Goal: Information Seeking & Learning: Learn about a topic

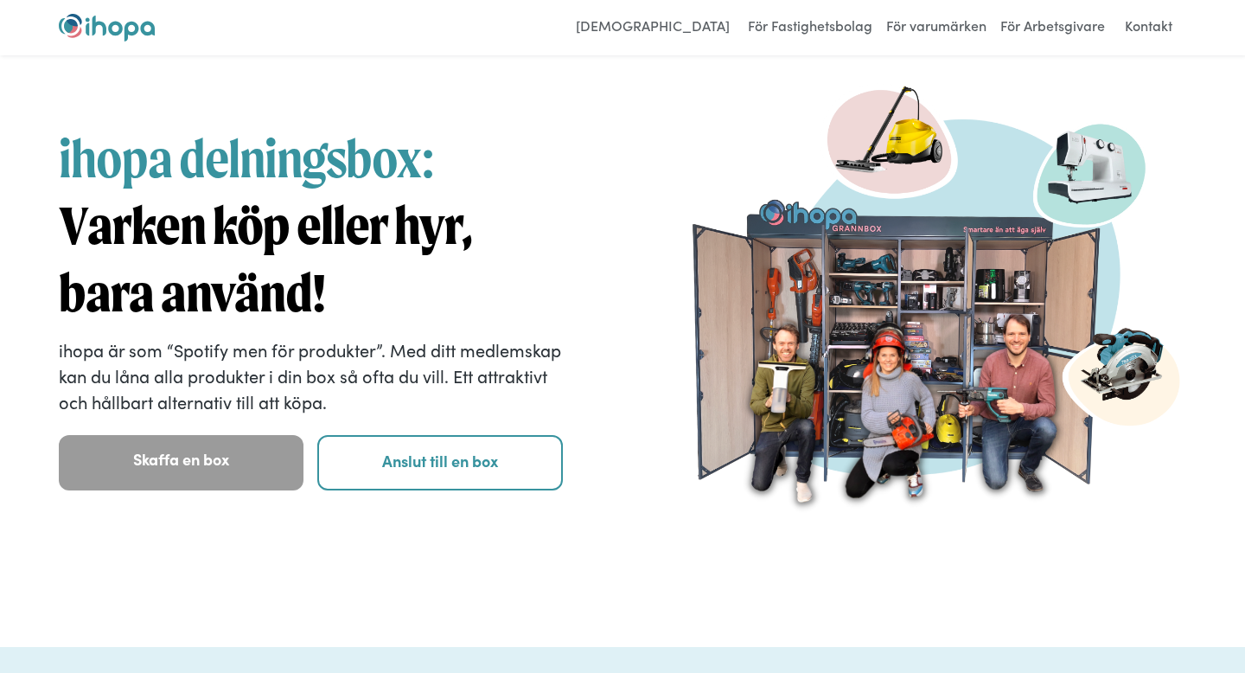
scroll to position [29, 0]
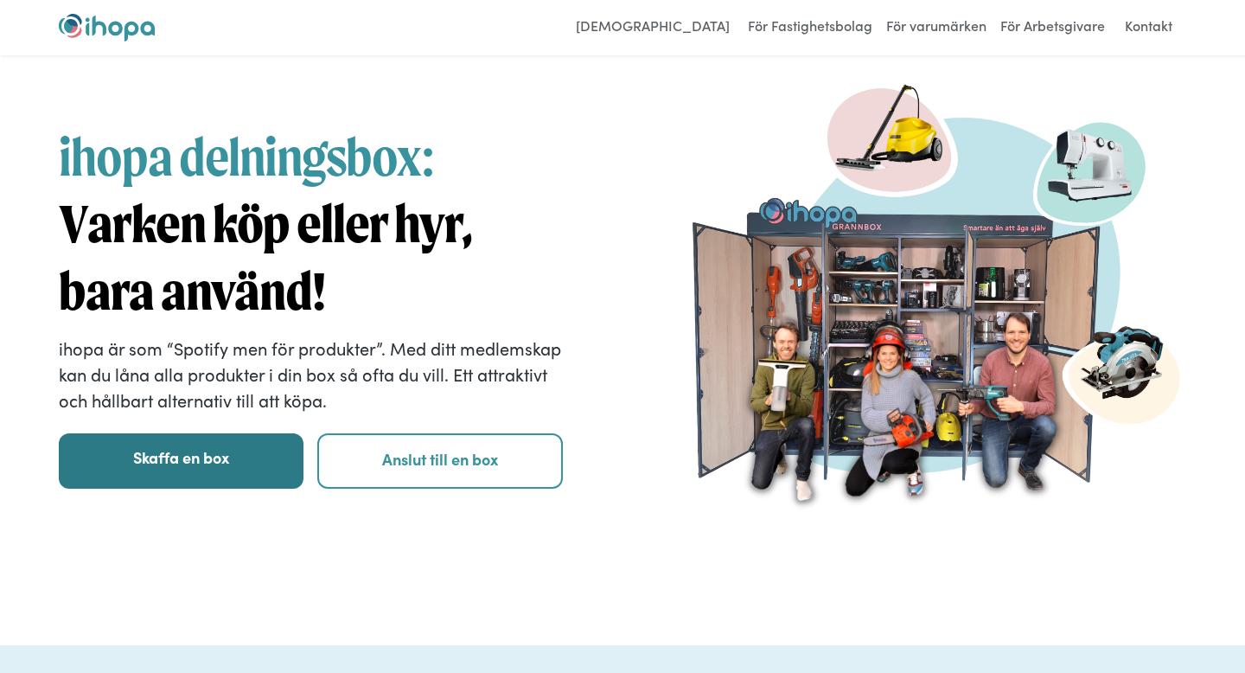
click at [250, 476] on link "Skaffa en box" at bounding box center [181, 460] width 245 height 55
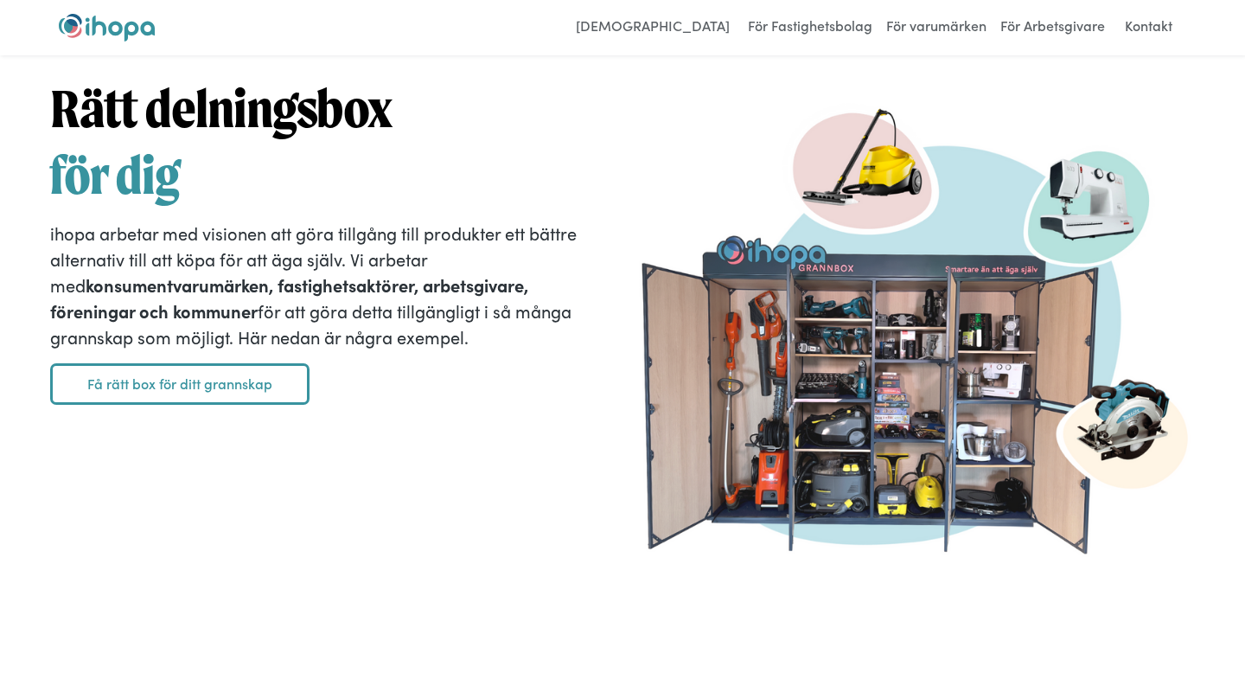
scroll to position [2554, 0]
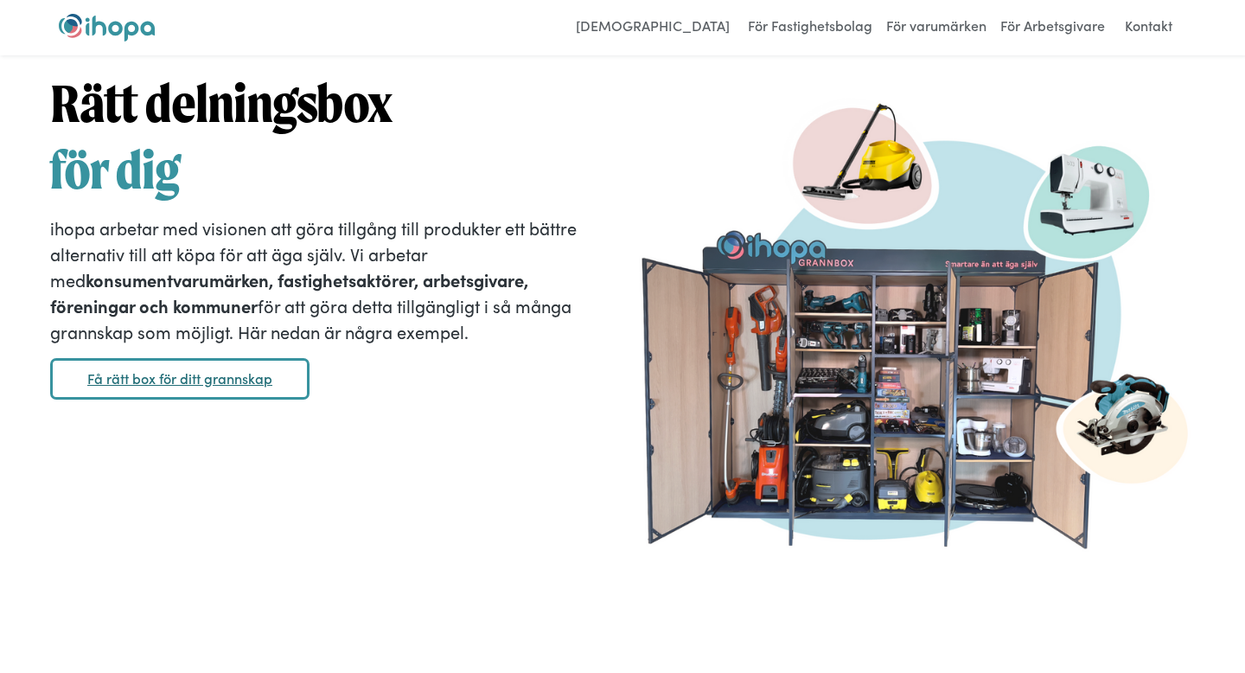
click at [222, 382] on link "Få rätt box för ditt grannskap" at bounding box center [179, 379] width 259 height 42
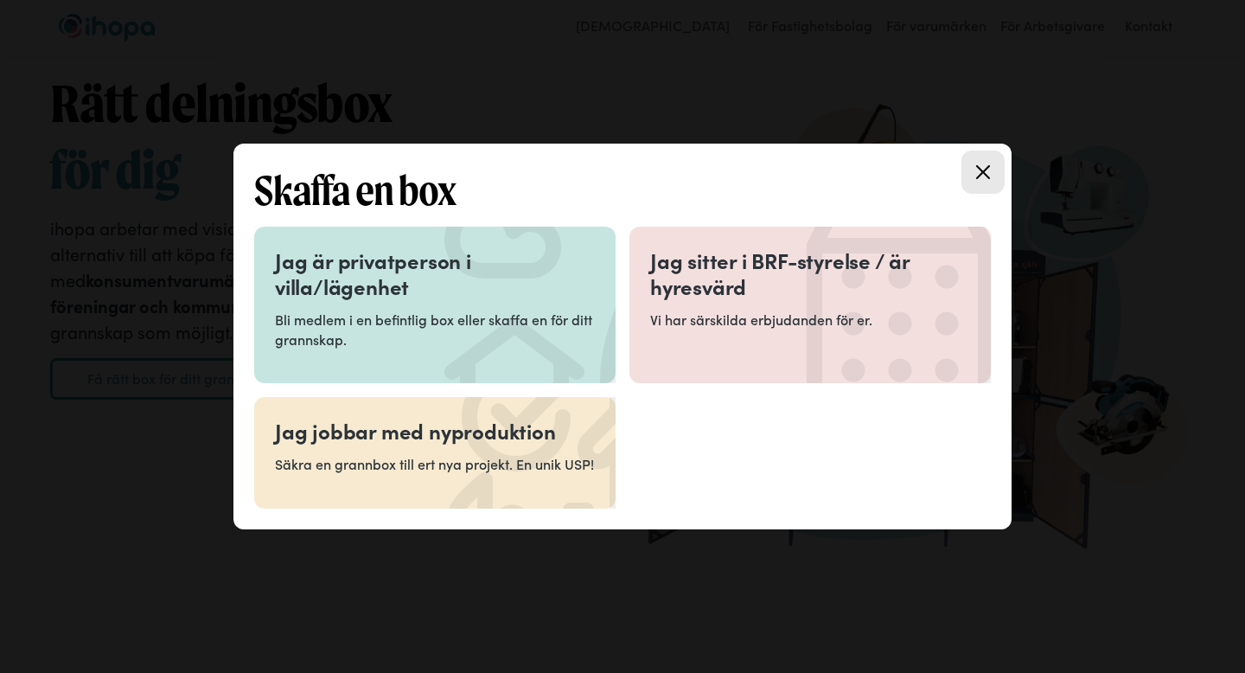
click at [377, 275] on h3 "Jag är privatperson i villa/lägenhet" at bounding box center [435, 273] width 320 height 52
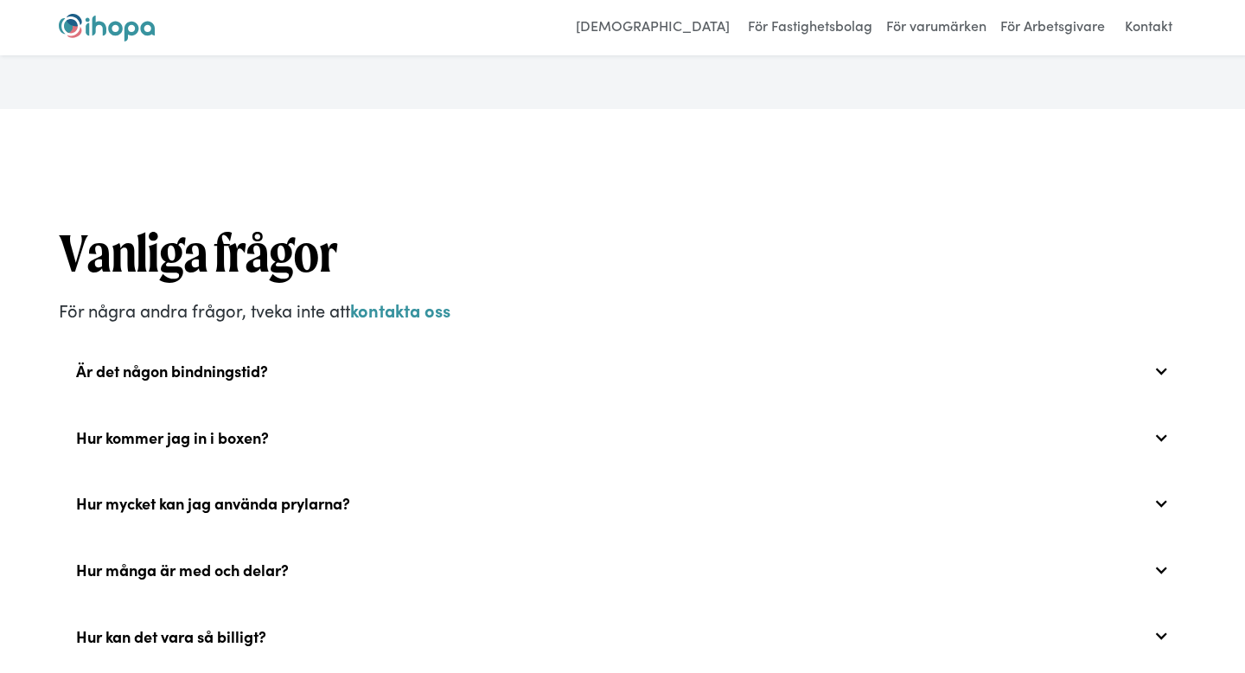
scroll to position [5778, 0]
click at [332, 355] on div "Är det någon bindningstid?" at bounding box center [623, 369] width 1128 height 55
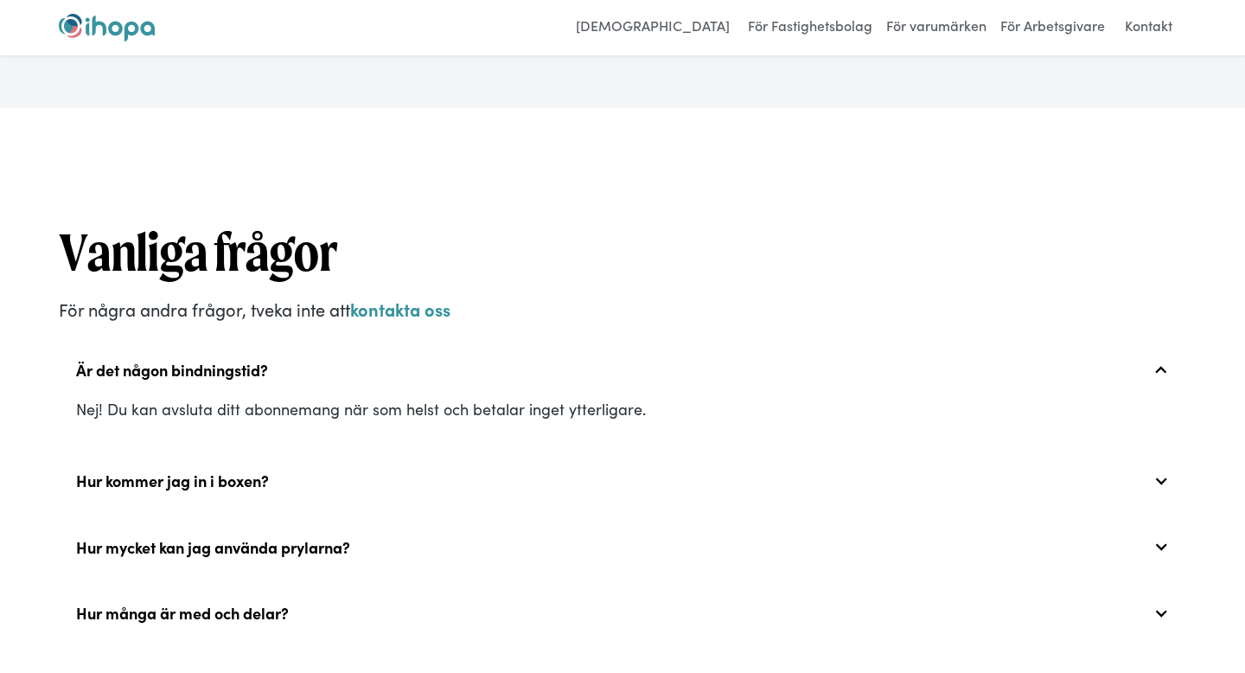
click at [331, 355] on div "Är det någon bindningstid?" at bounding box center [623, 369] width 1128 height 55
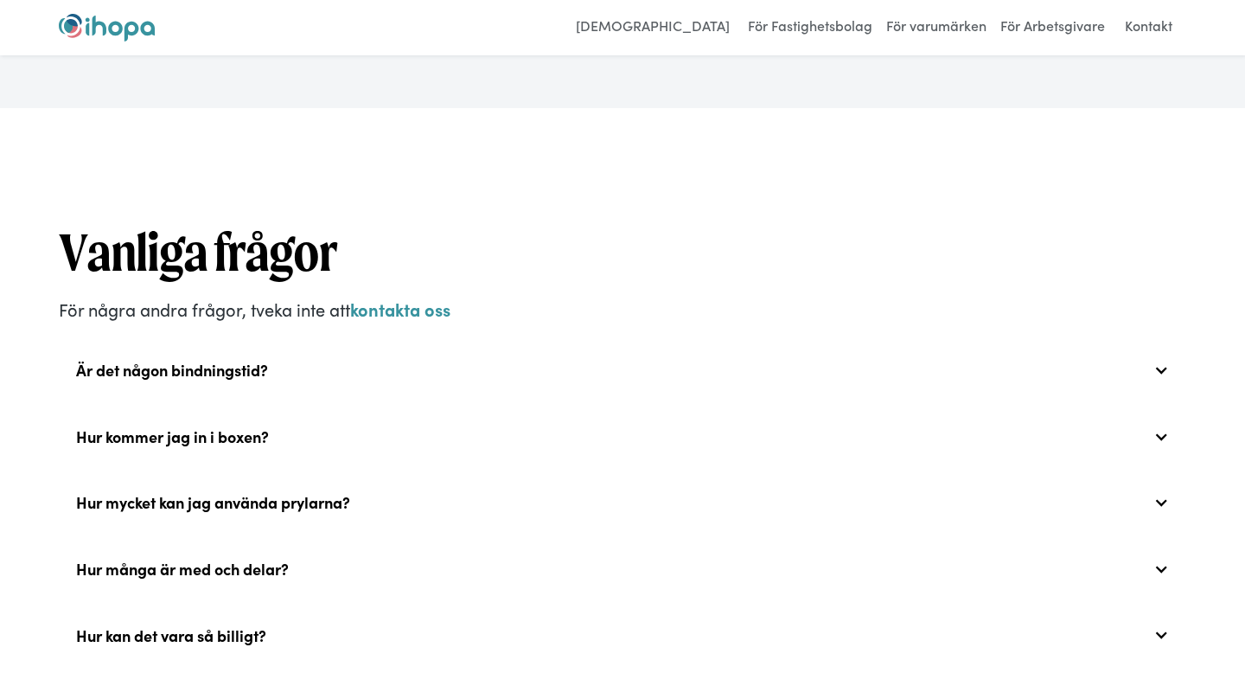
scroll to position [5852, 0]
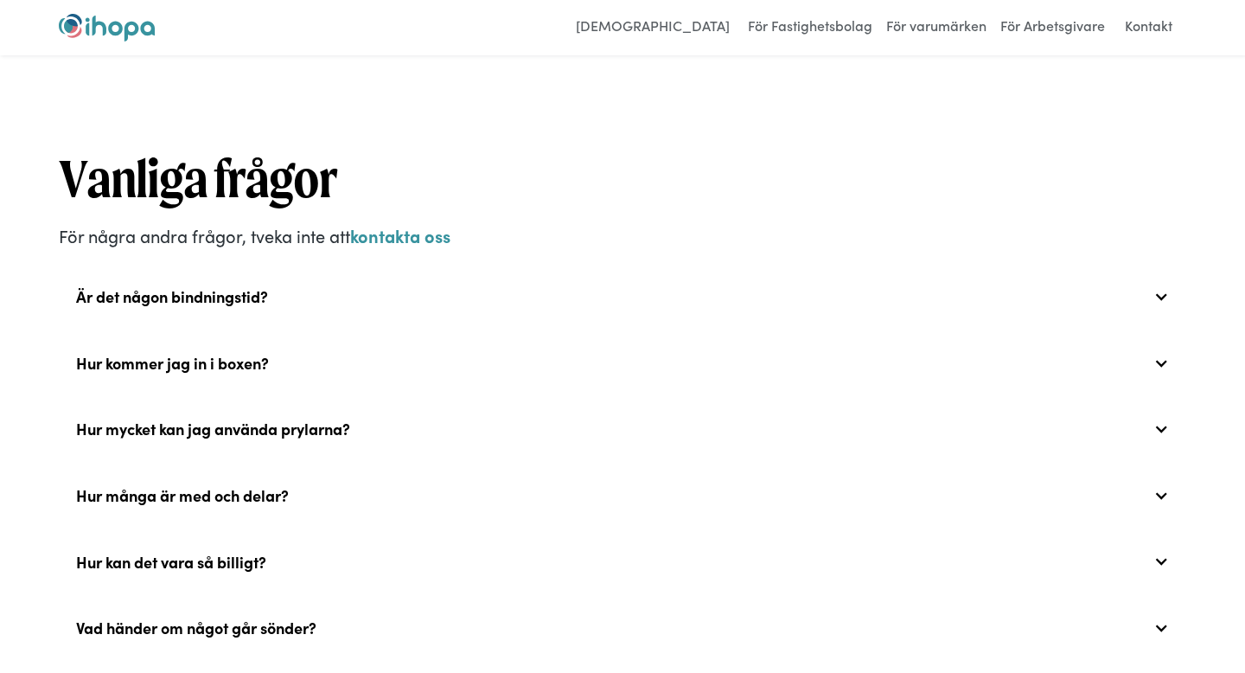
click at [275, 354] on div "Hur kommer jag in i boxen?" at bounding box center [623, 363] width 1128 height 55
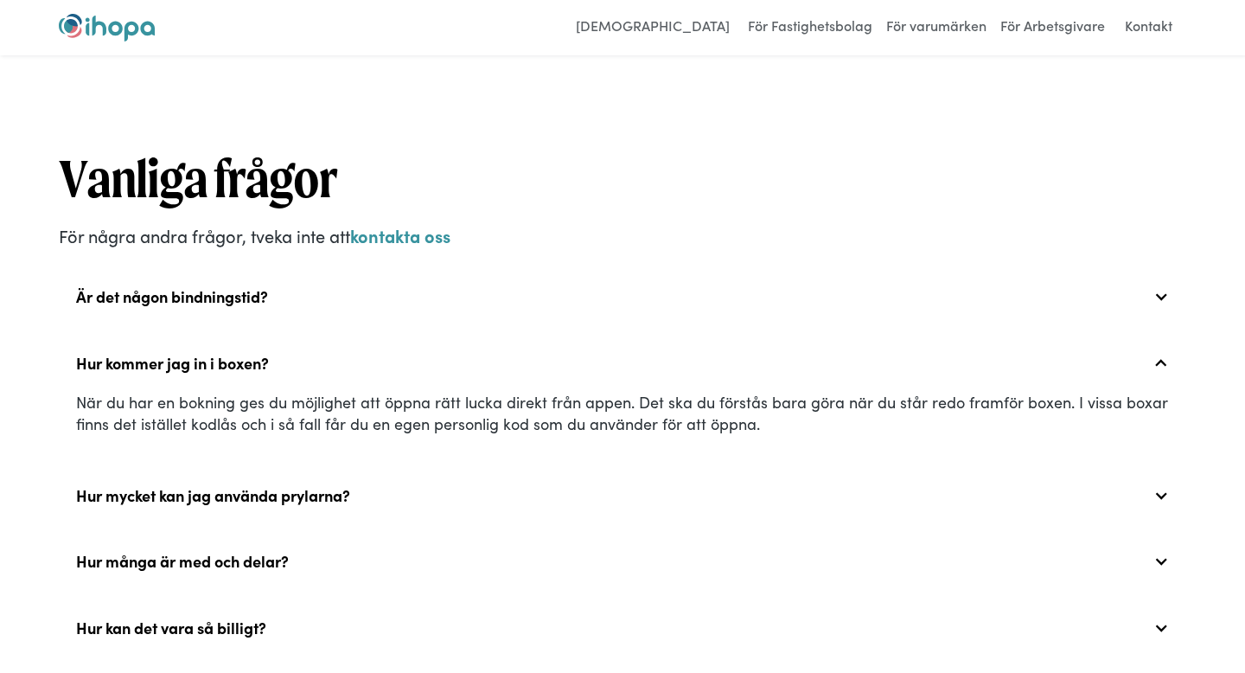
click at [275, 352] on div "Hur kommer jag in i boxen?" at bounding box center [623, 363] width 1128 height 55
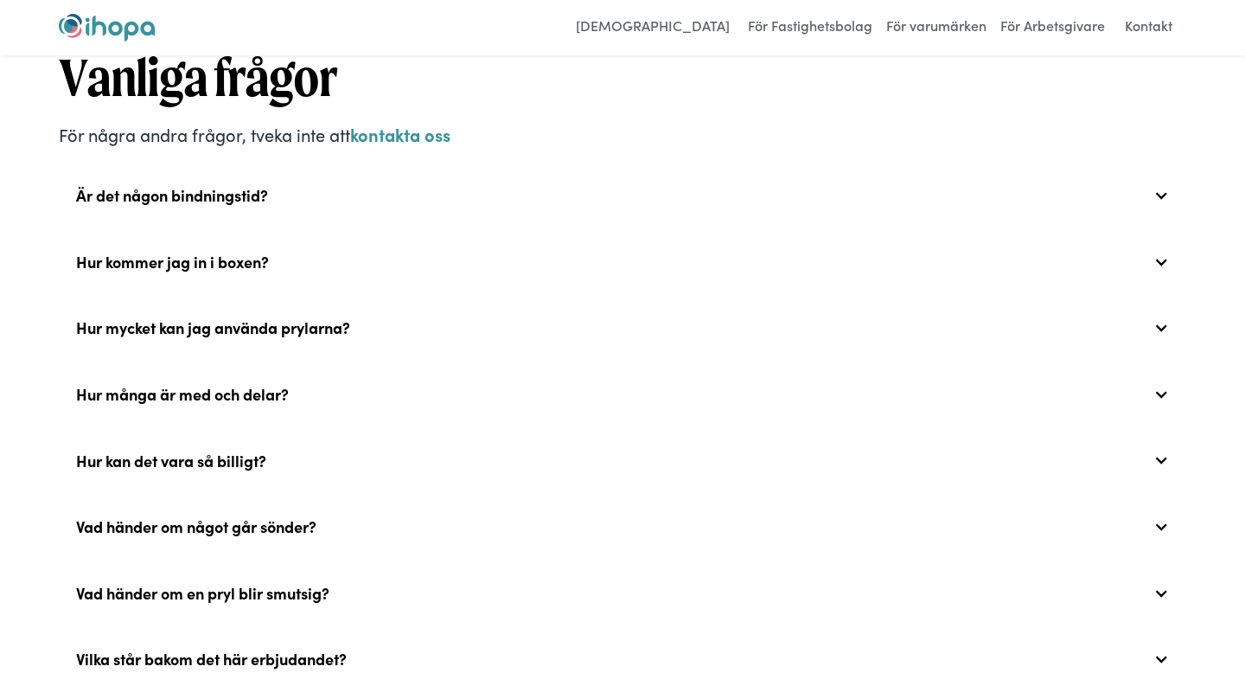
scroll to position [5959, 0]
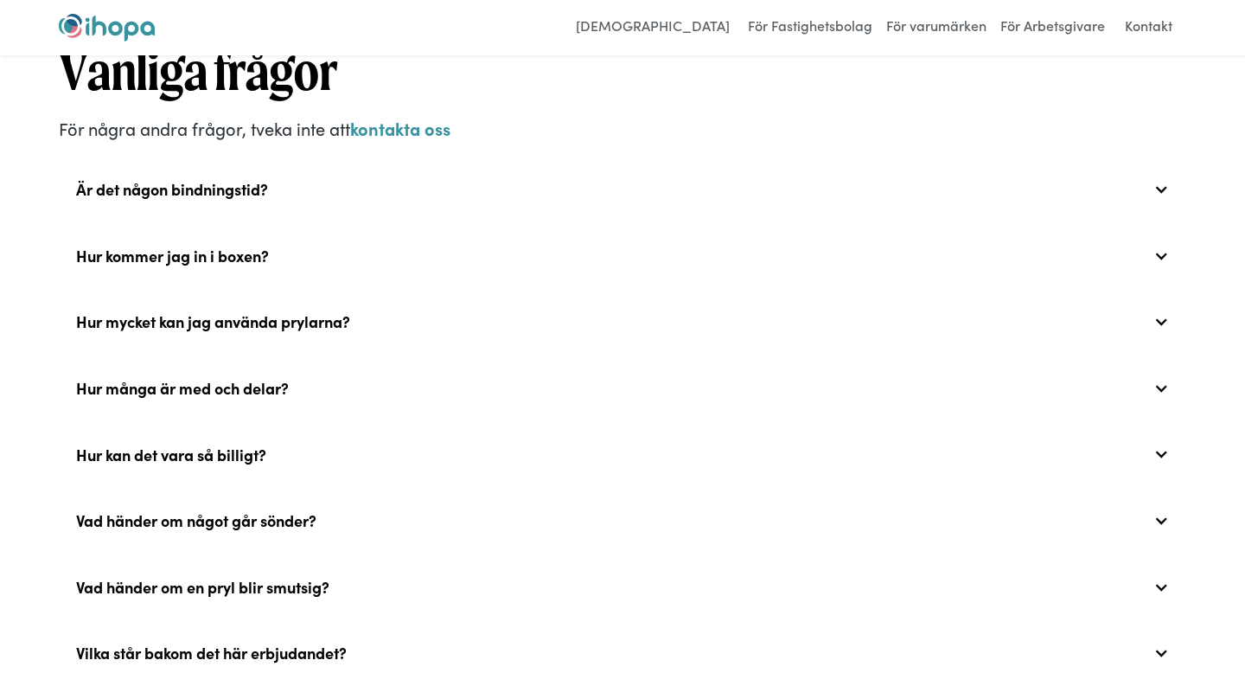
click at [256, 445] on div "Hur kan det vara så billigt?" at bounding box center [171, 454] width 190 height 19
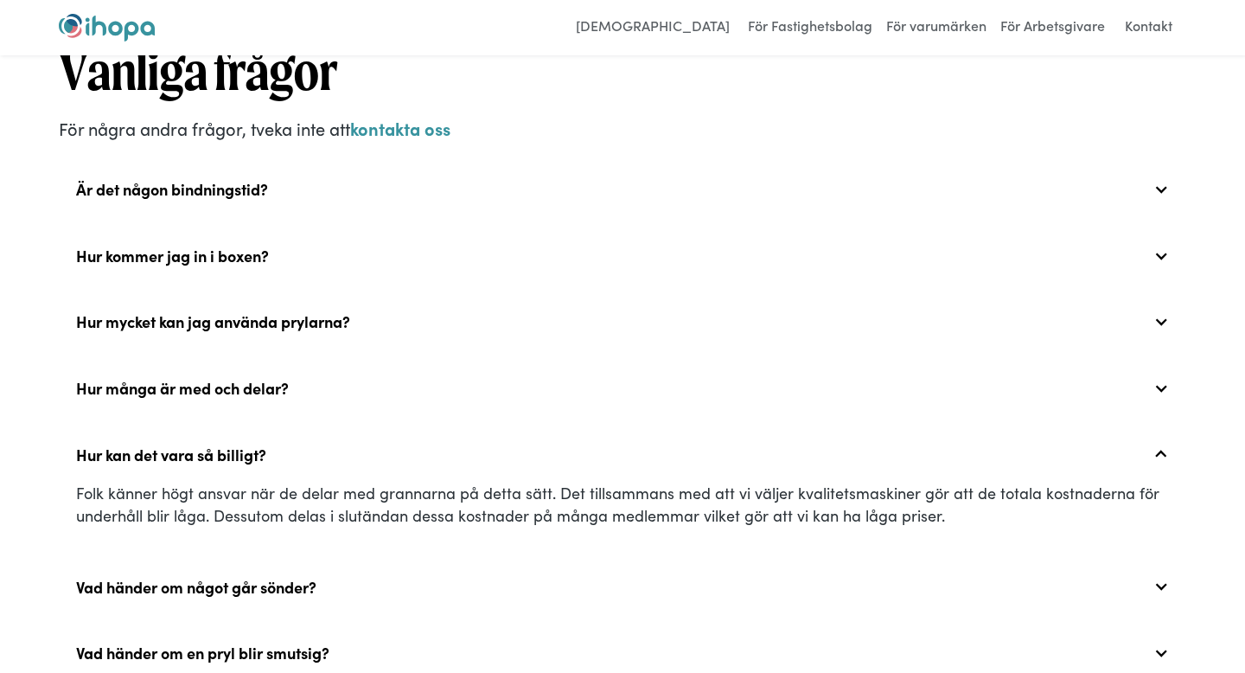
click at [254, 445] on div "Hur kan det vara så billigt?" at bounding box center [171, 454] width 190 height 19
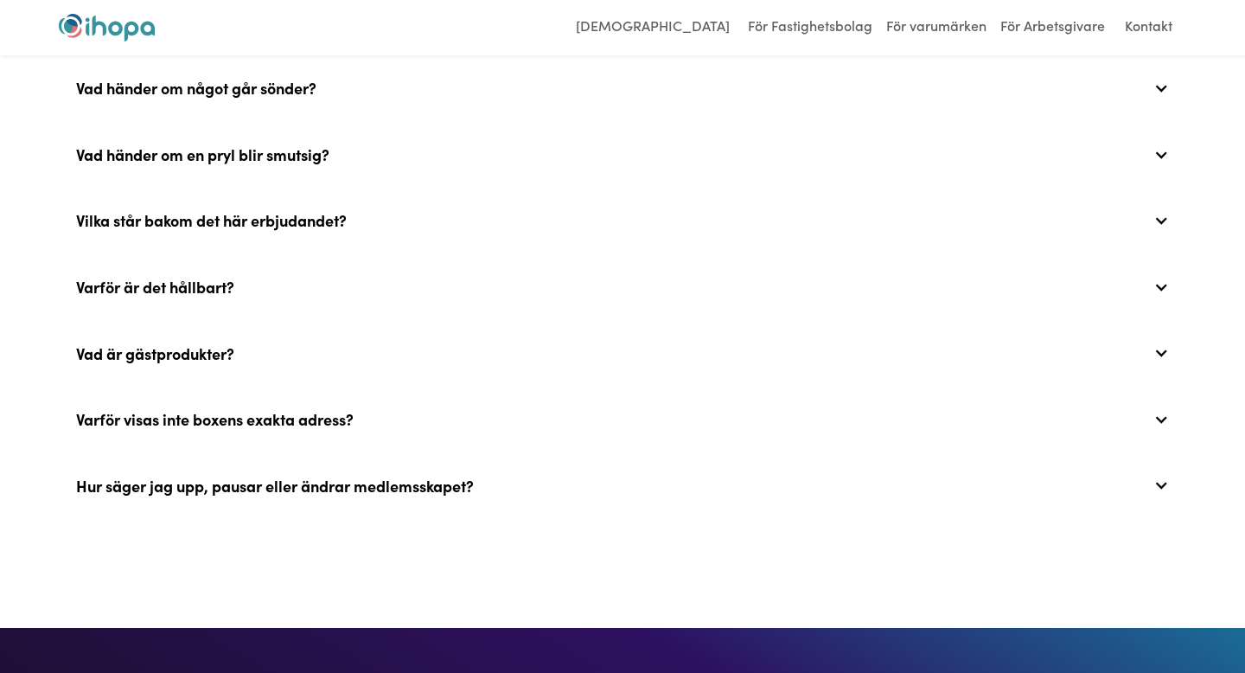
scroll to position [6401, 0]
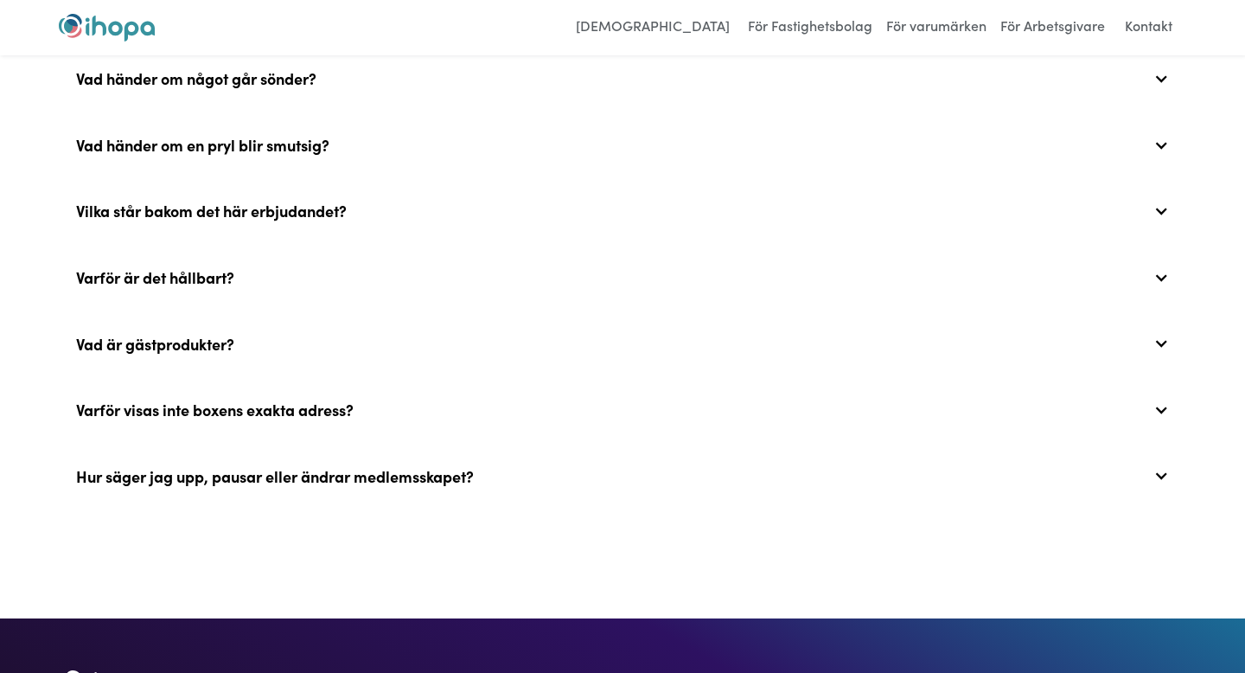
click at [278, 467] on div "Hur säger jag upp, pausar eller ändrar medlemsskapet?" at bounding box center [275, 476] width 398 height 19
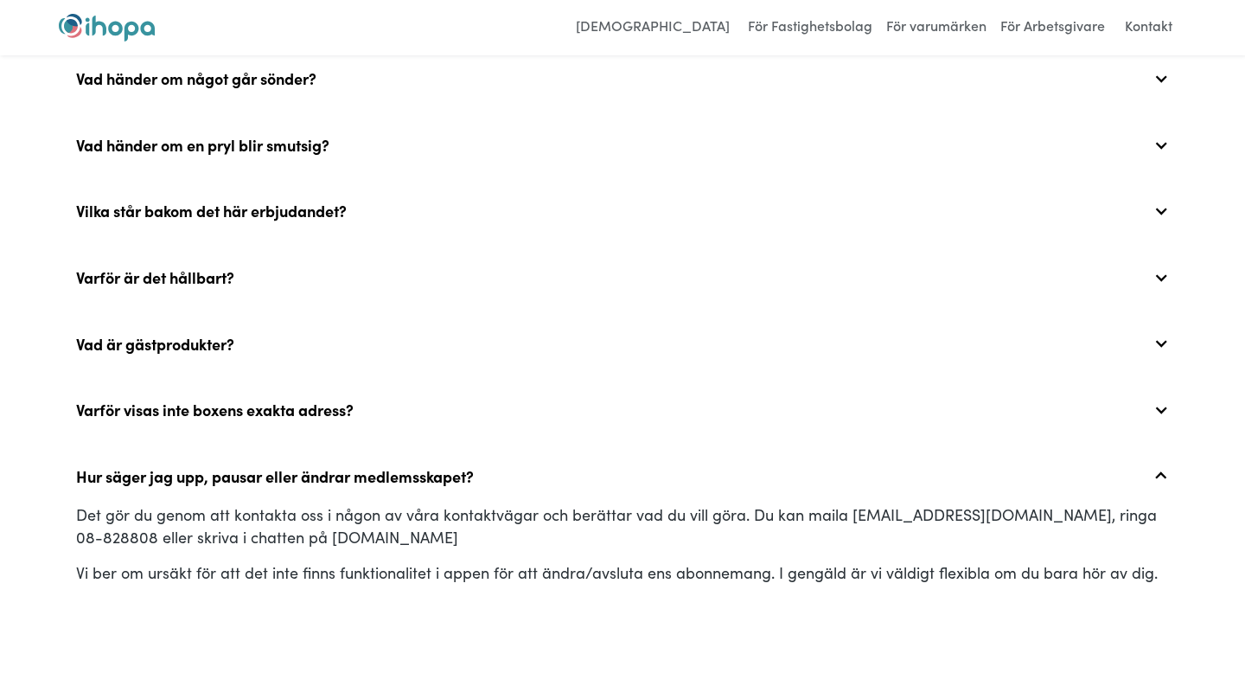
click at [278, 467] on div "Hur säger jag upp, pausar eller ändrar medlemsskapet?" at bounding box center [275, 476] width 398 height 19
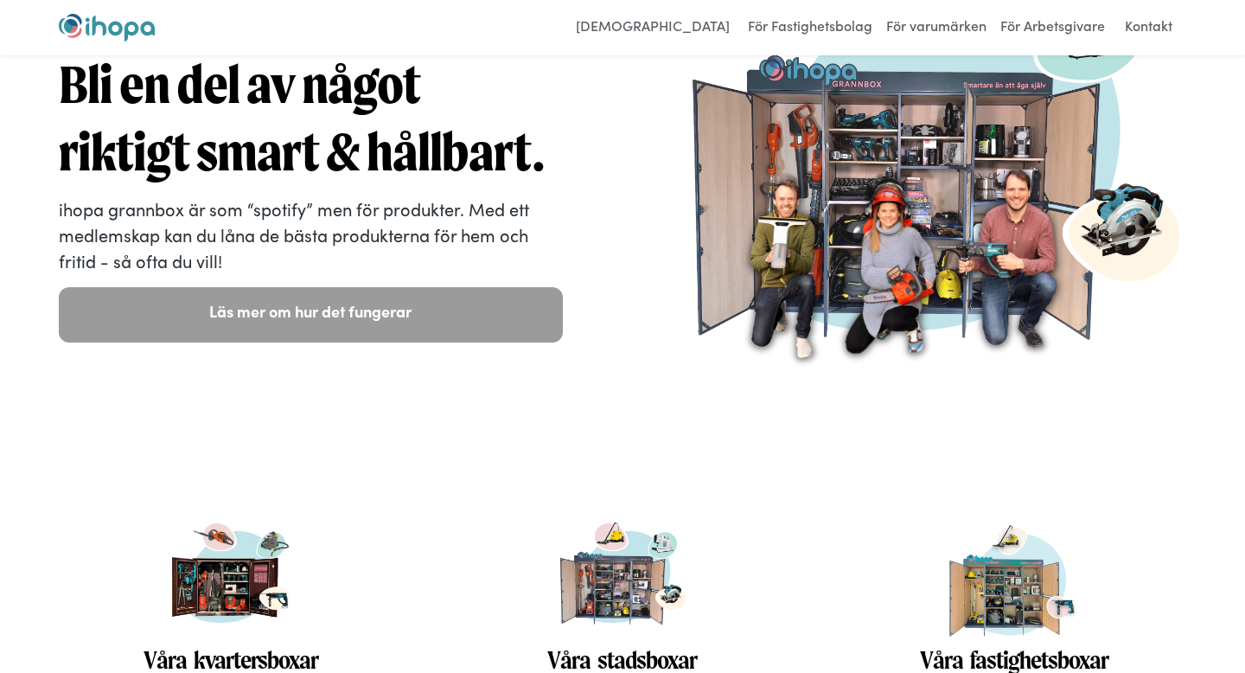
scroll to position [0, 0]
